Goal: Information Seeking & Learning: Find specific fact

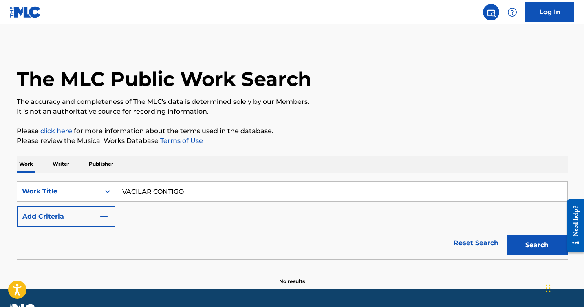
type input "VACILAR CONTIGO"
click at [506, 235] on button "Search" at bounding box center [536, 245] width 61 height 20
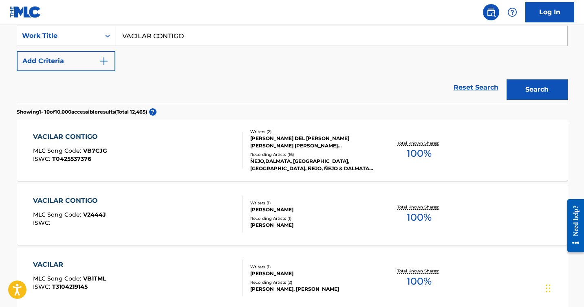
scroll to position [150, 0]
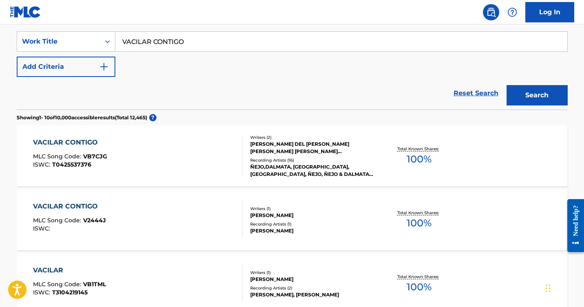
click at [271, 147] on div "[PERSON_NAME] DEL [PERSON_NAME] [PERSON_NAME] [PERSON_NAME] [PERSON_NAME]" at bounding box center [311, 148] width 123 height 15
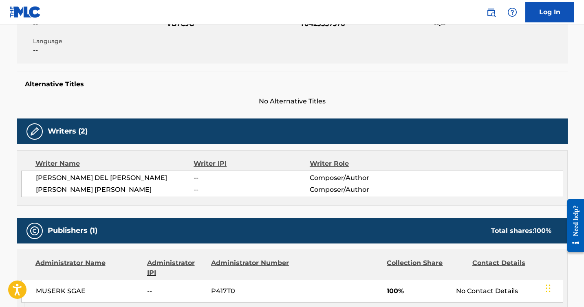
scroll to position [156, 0]
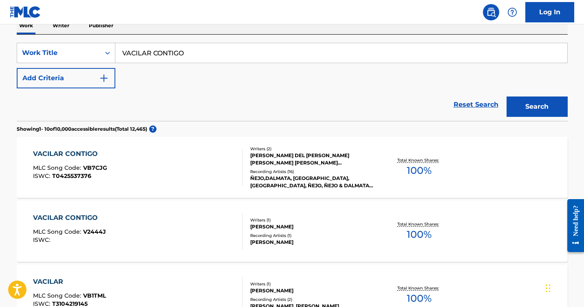
scroll to position [152, 0]
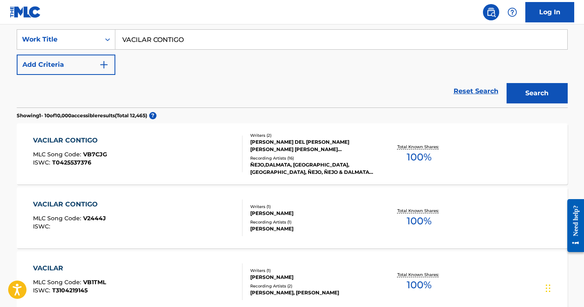
click at [299, 142] on div "[PERSON_NAME] DEL [PERSON_NAME] [PERSON_NAME] [PERSON_NAME] [PERSON_NAME]" at bounding box center [311, 146] width 123 height 15
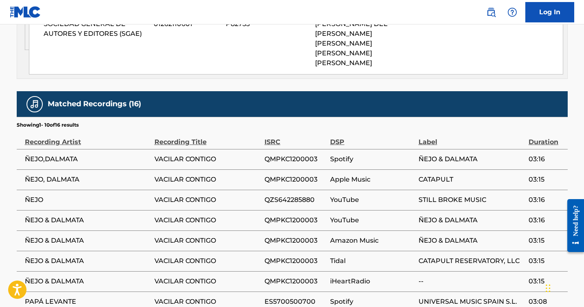
scroll to position [477, 0]
